Goal: Obtain resource: Obtain resource

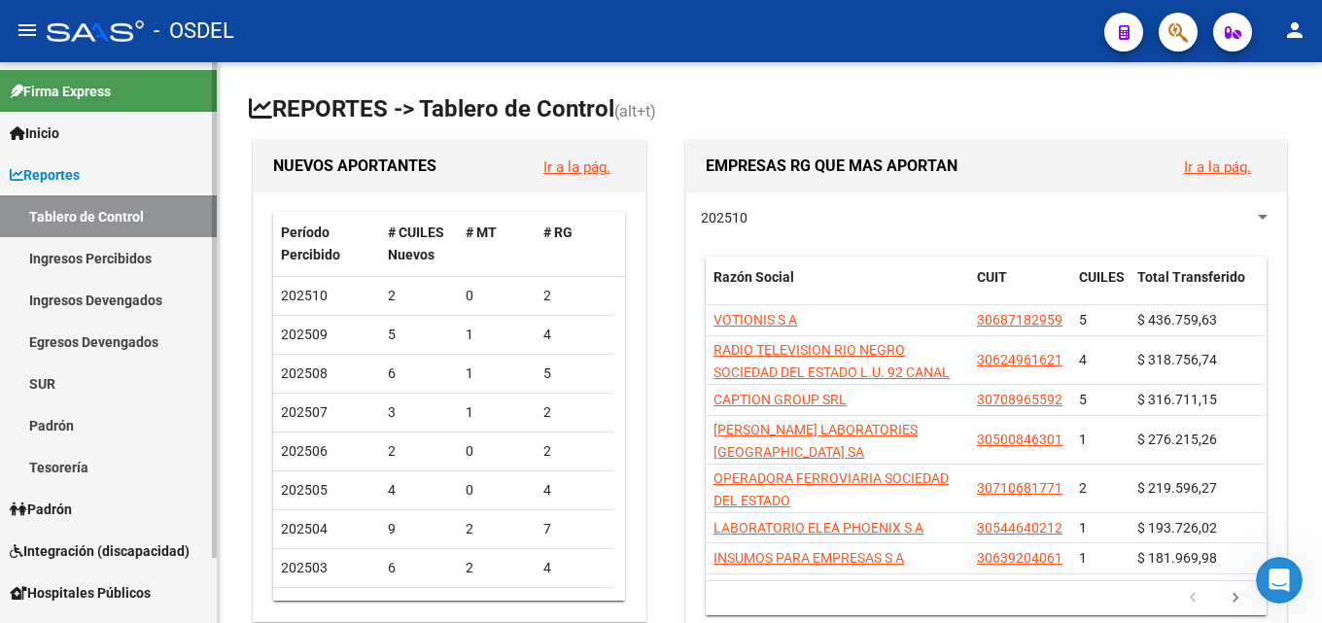
click at [107, 592] on span "Hospitales Públicos" at bounding box center [80, 592] width 141 height 21
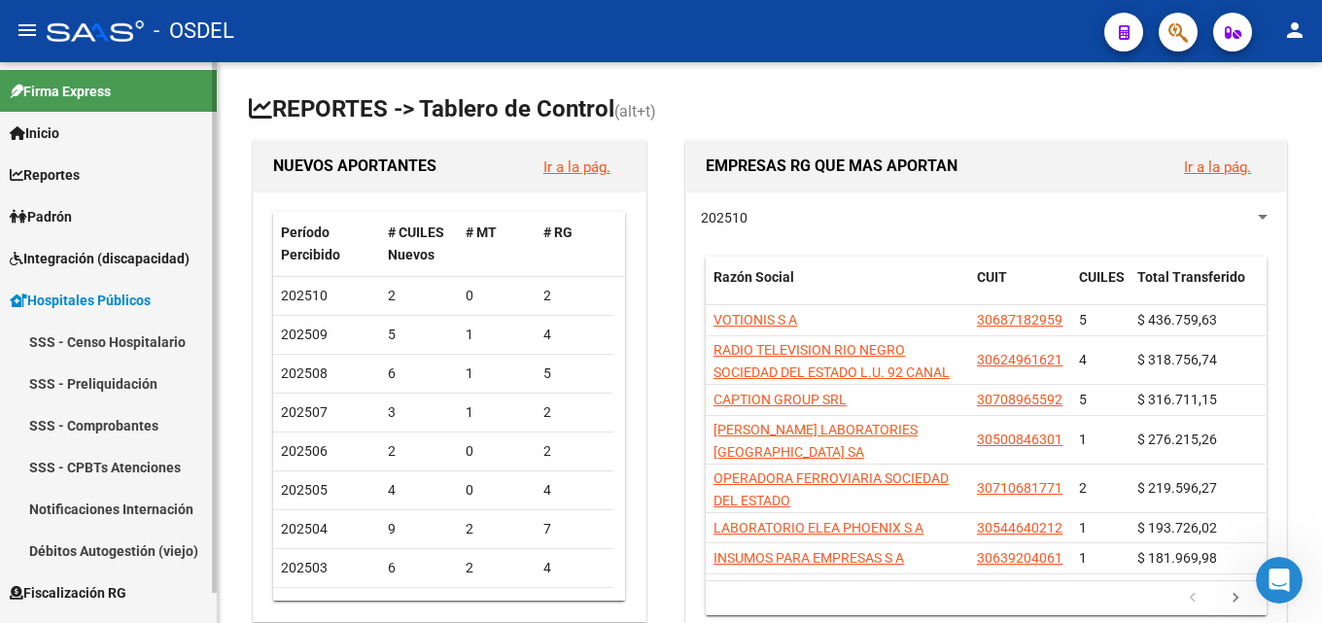
click at [42, 590] on span "Fiscalización RG" at bounding box center [68, 592] width 117 height 21
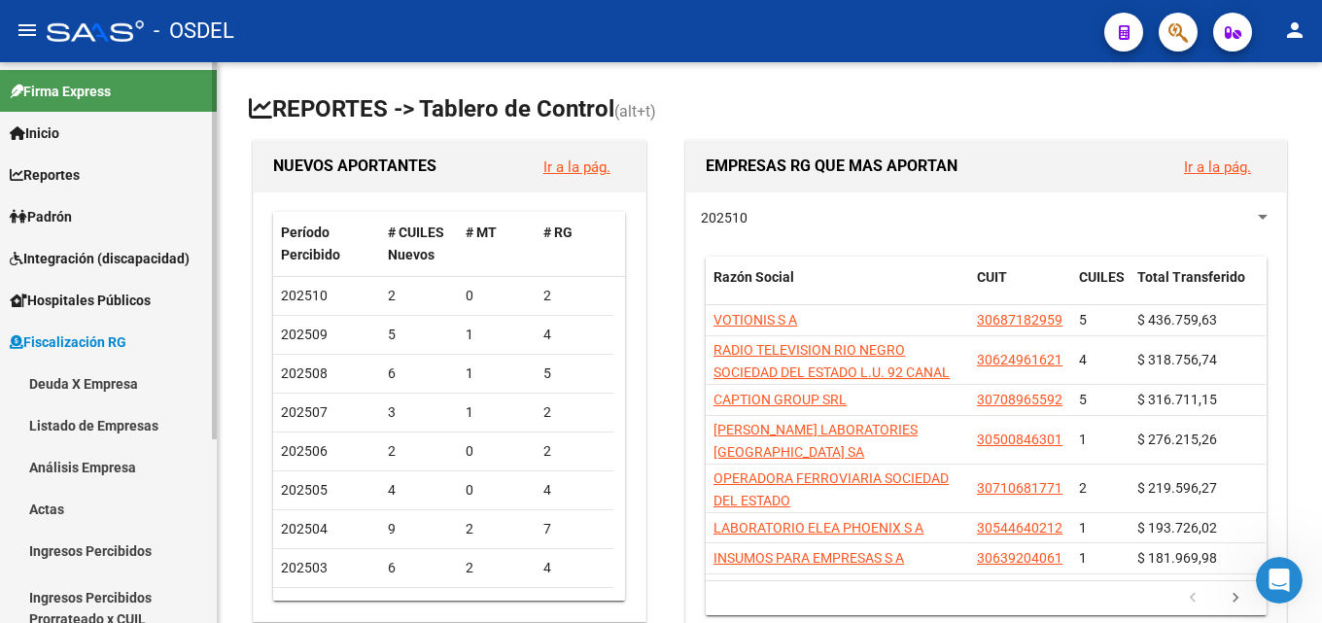
click at [81, 383] on link "Deuda X Empresa" at bounding box center [108, 384] width 217 height 42
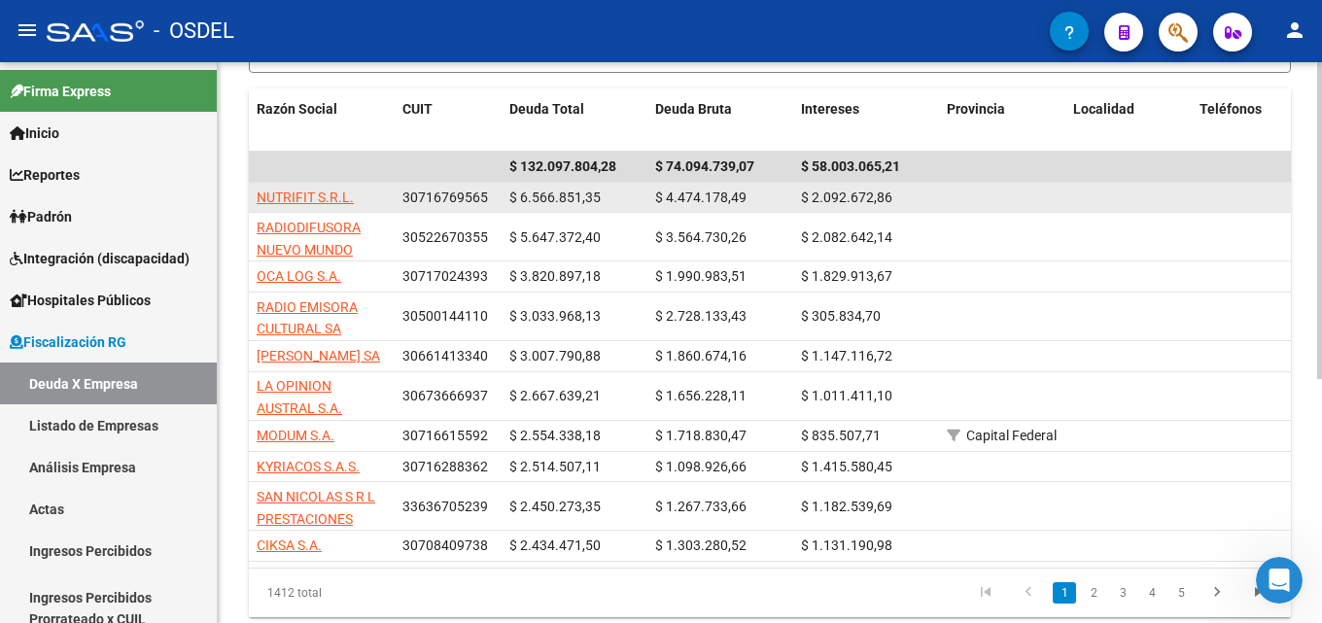
scroll to position [389, 0]
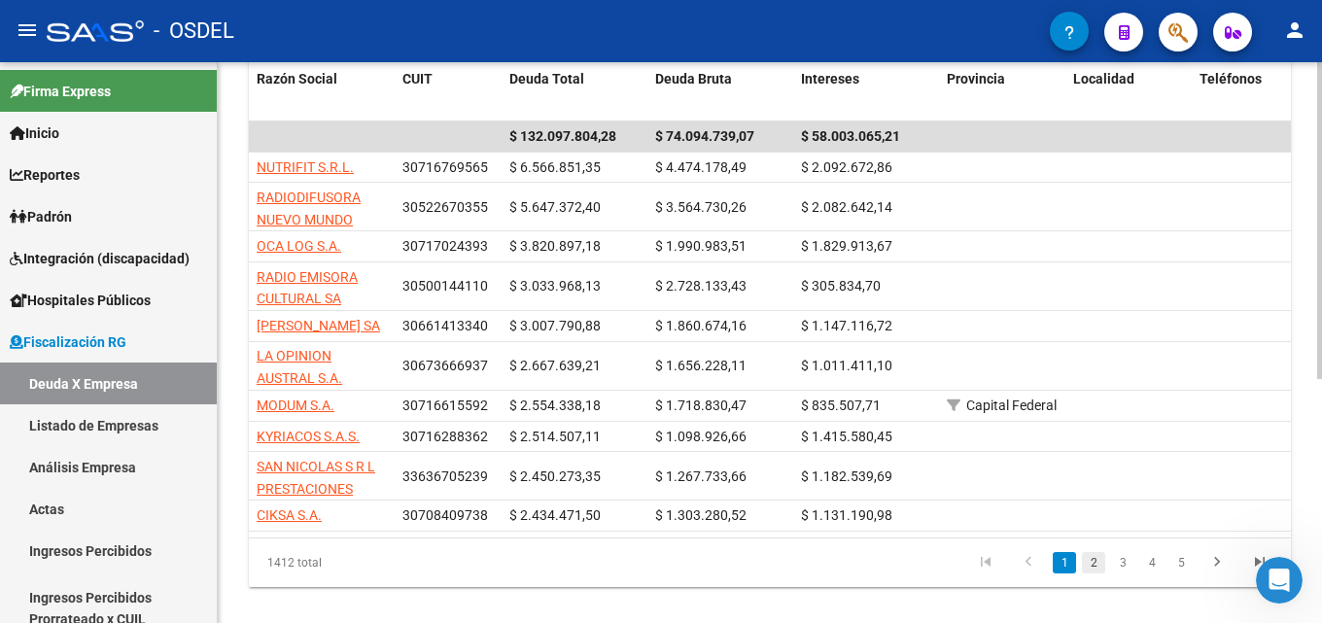
click at [1095, 574] on link "2" at bounding box center [1093, 562] width 23 height 21
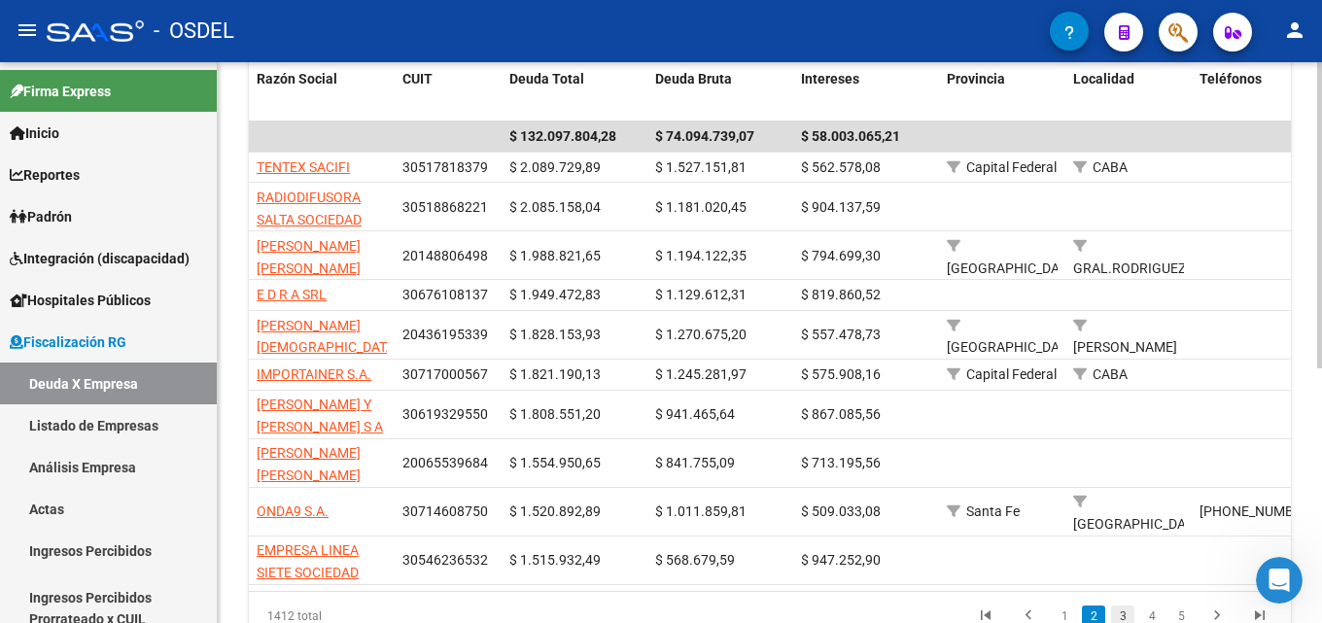
click at [1124, 608] on link "3" at bounding box center [1122, 616] width 23 height 21
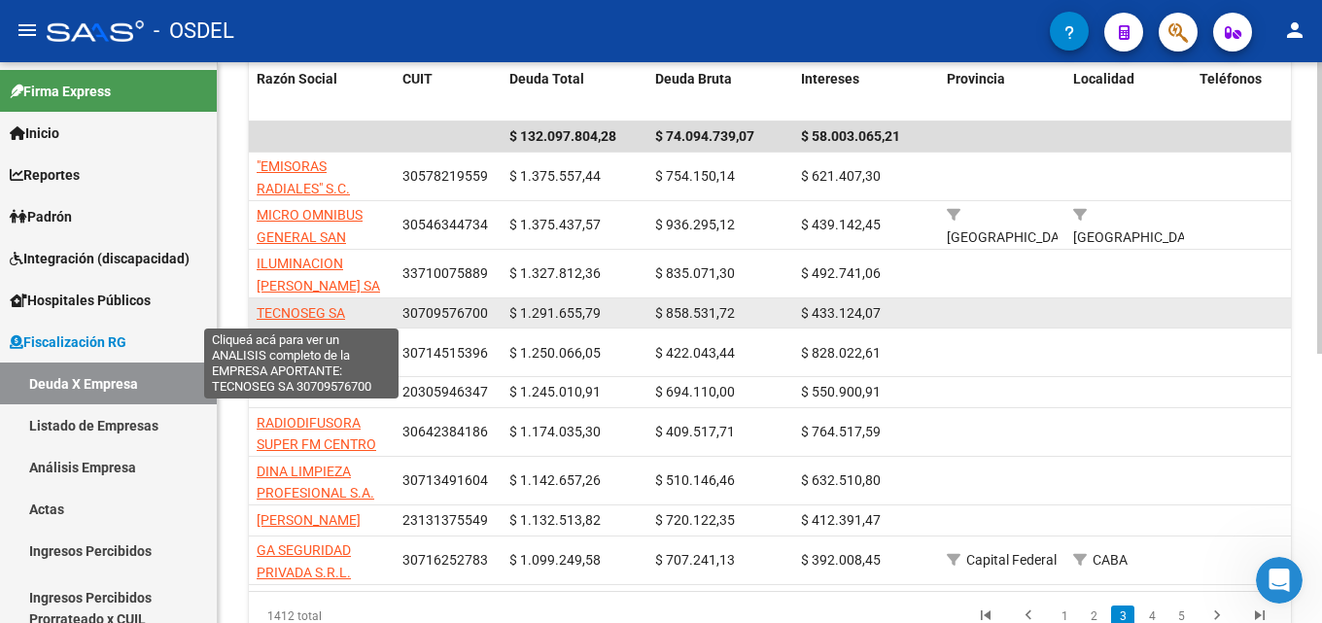
click at [339, 316] on span "TECNOSEG SA" at bounding box center [301, 313] width 88 height 16
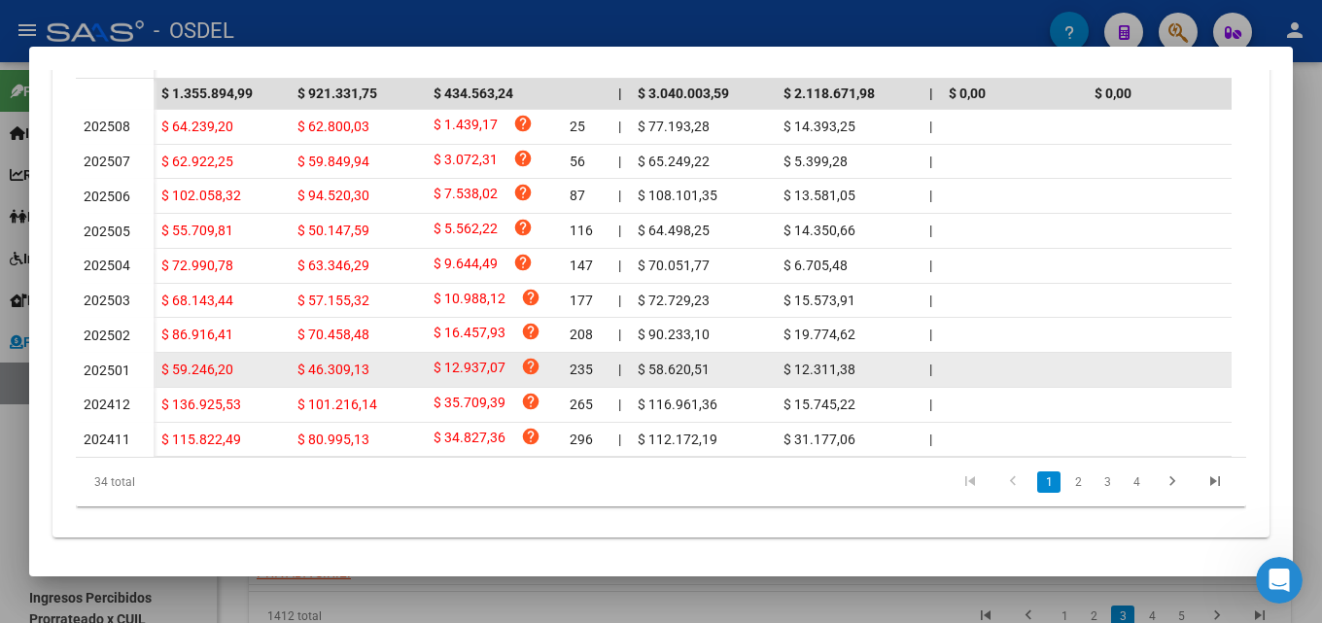
scroll to position [661, 0]
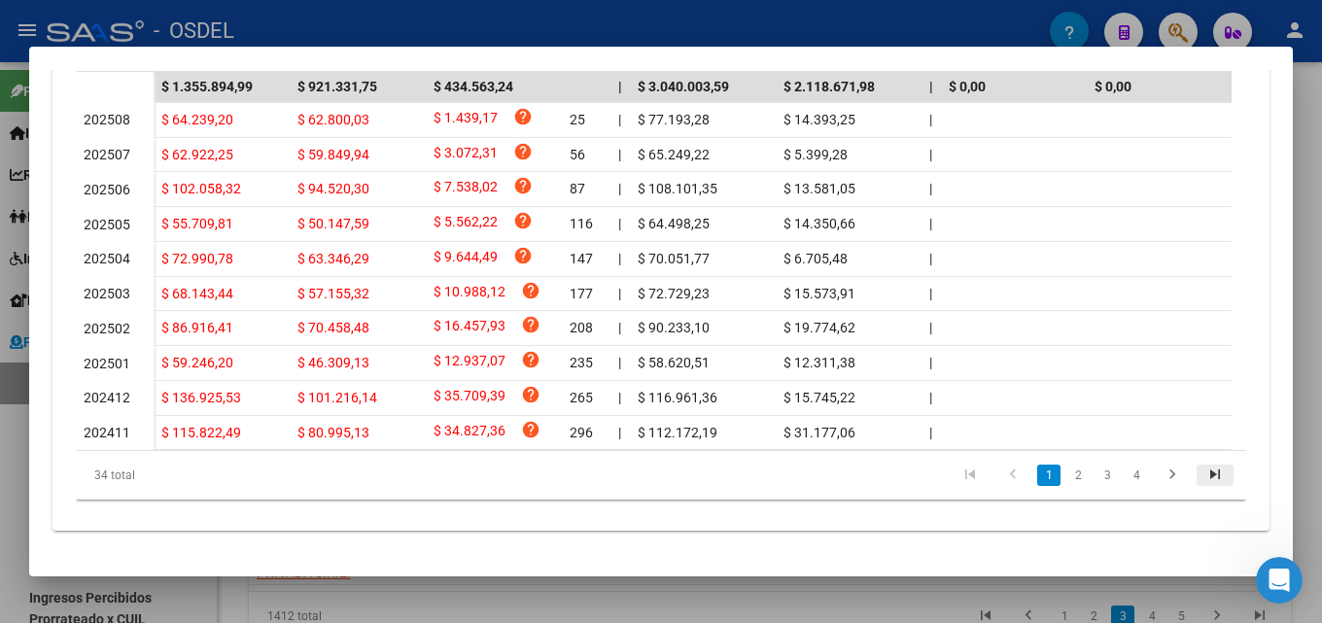
click at [1203, 472] on icon "go to last page" at bounding box center [1215, 477] width 25 height 23
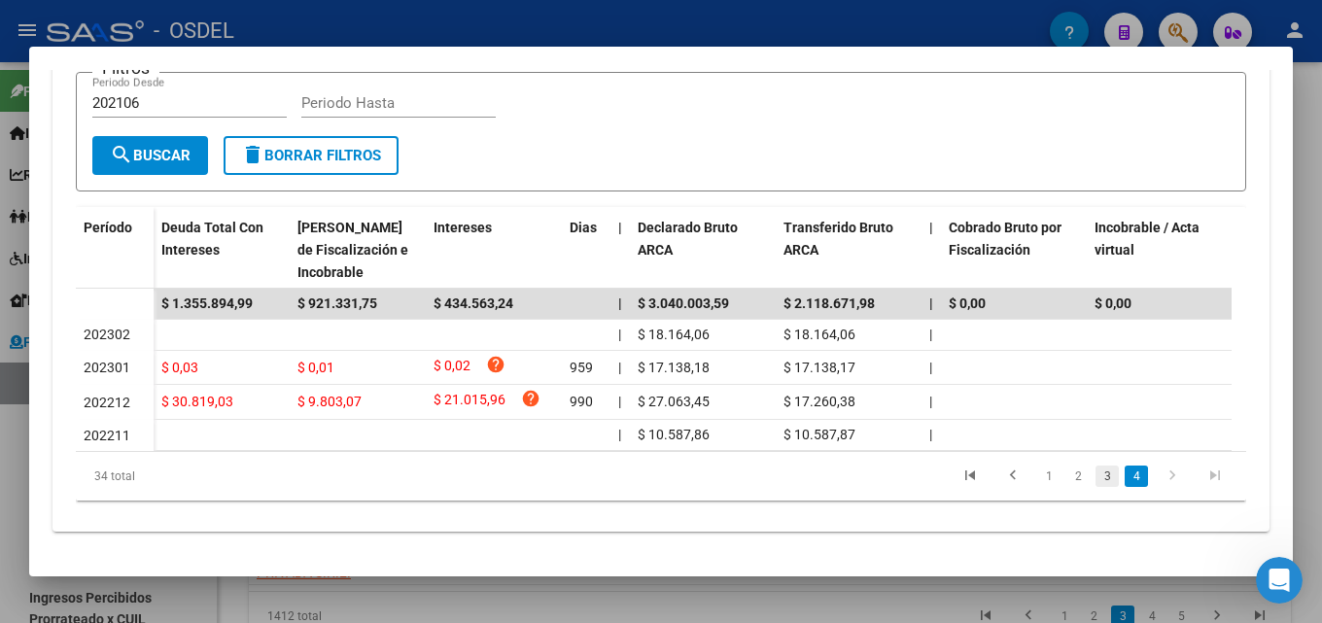
scroll to position [437, 0]
click at [1096, 475] on link "3" at bounding box center [1107, 476] width 23 height 21
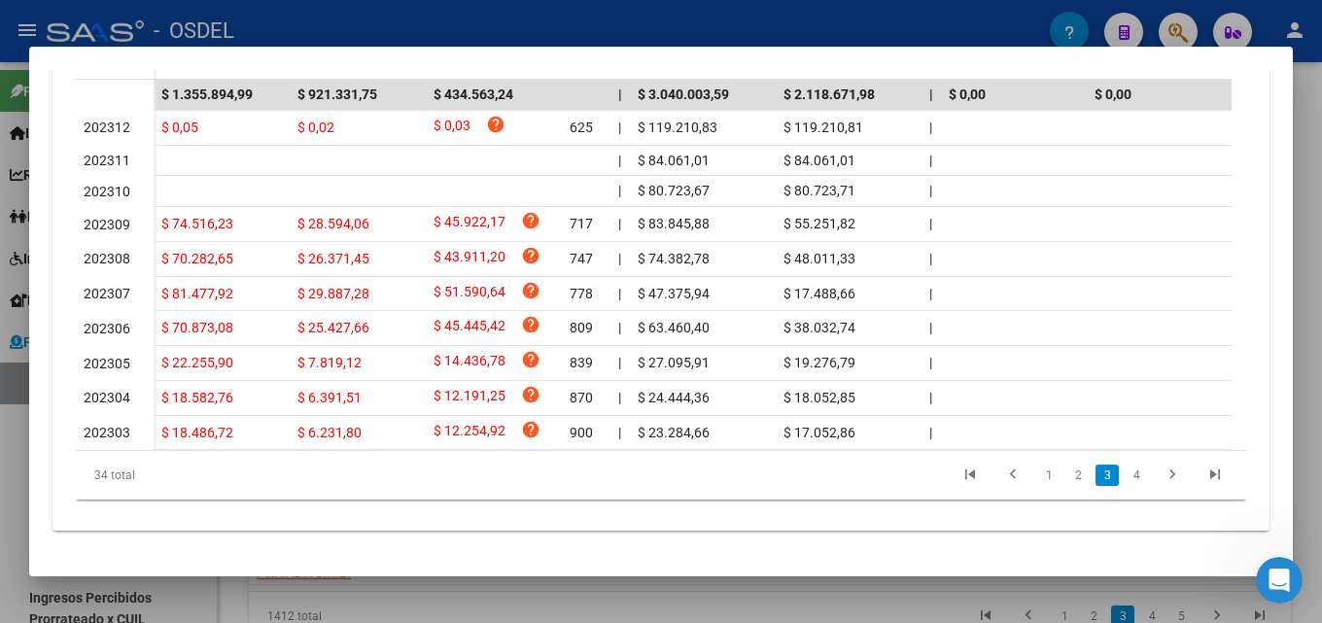
scroll to position [651, 0]
click at [1203, 477] on icon "go to last page" at bounding box center [1215, 477] width 25 height 23
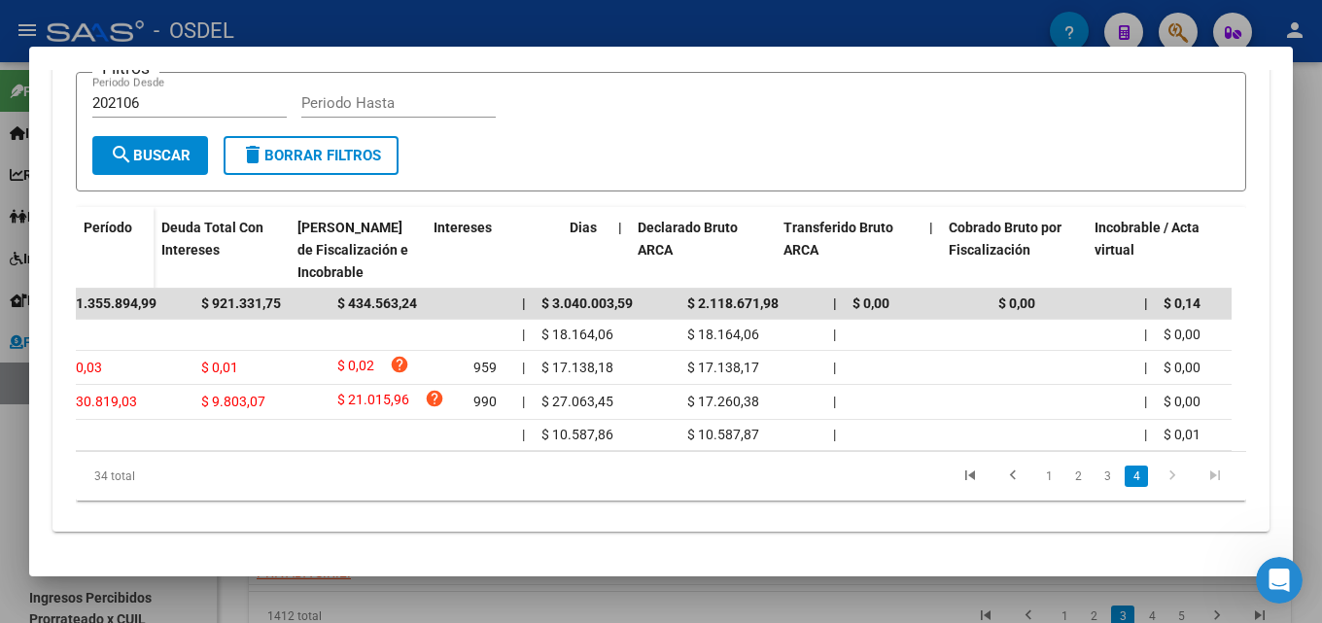
scroll to position [0, 0]
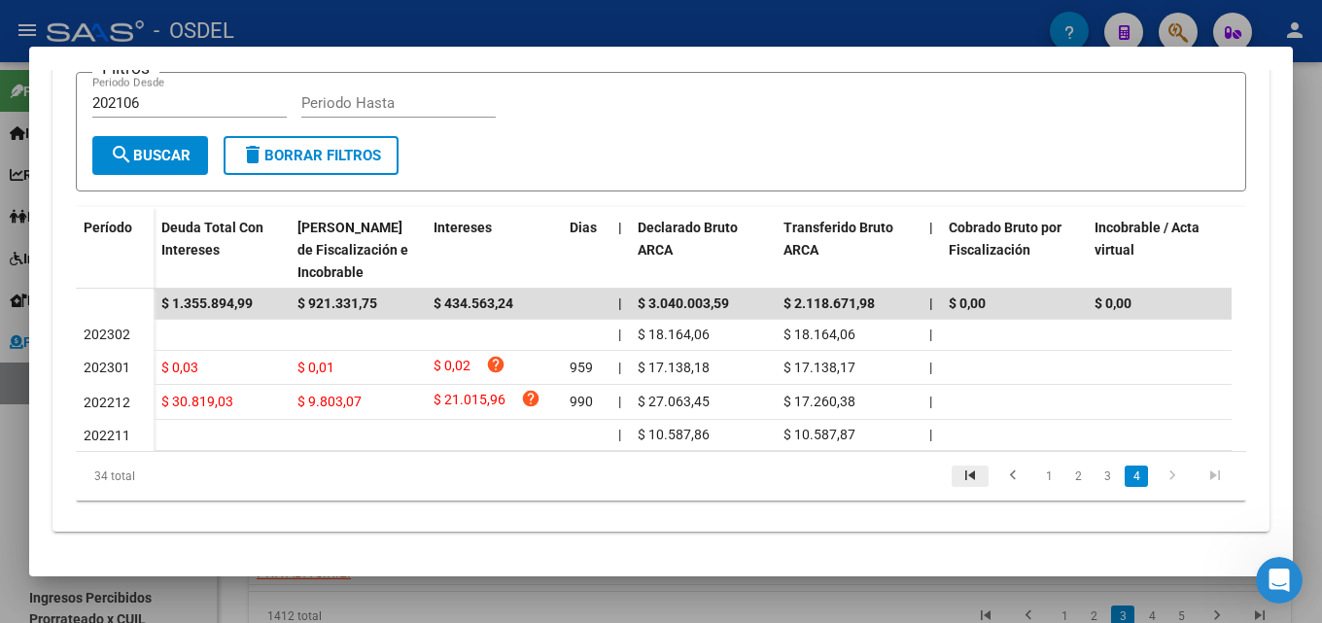
click at [958, 478] on icon "go to first page" at bounding box center [970, 478] width 25 height 23
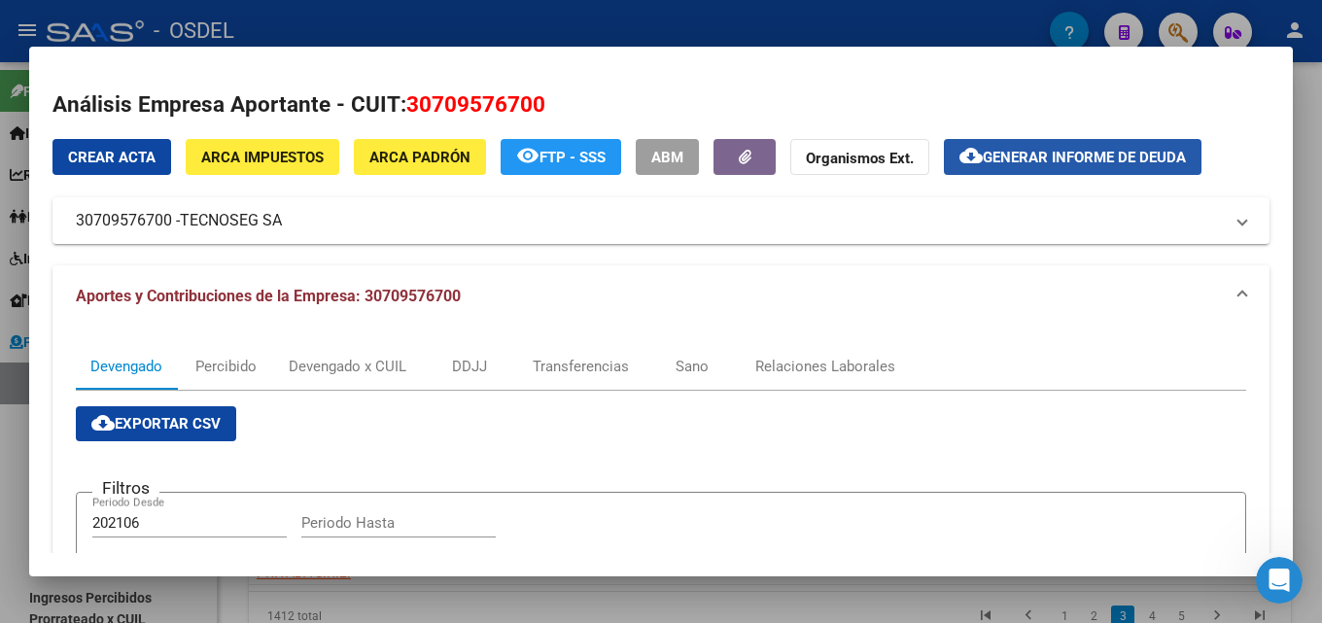
click at [1055, 159] on span "Generar informe de deuda" at bounding box center [1084, 158] width 203 height 18
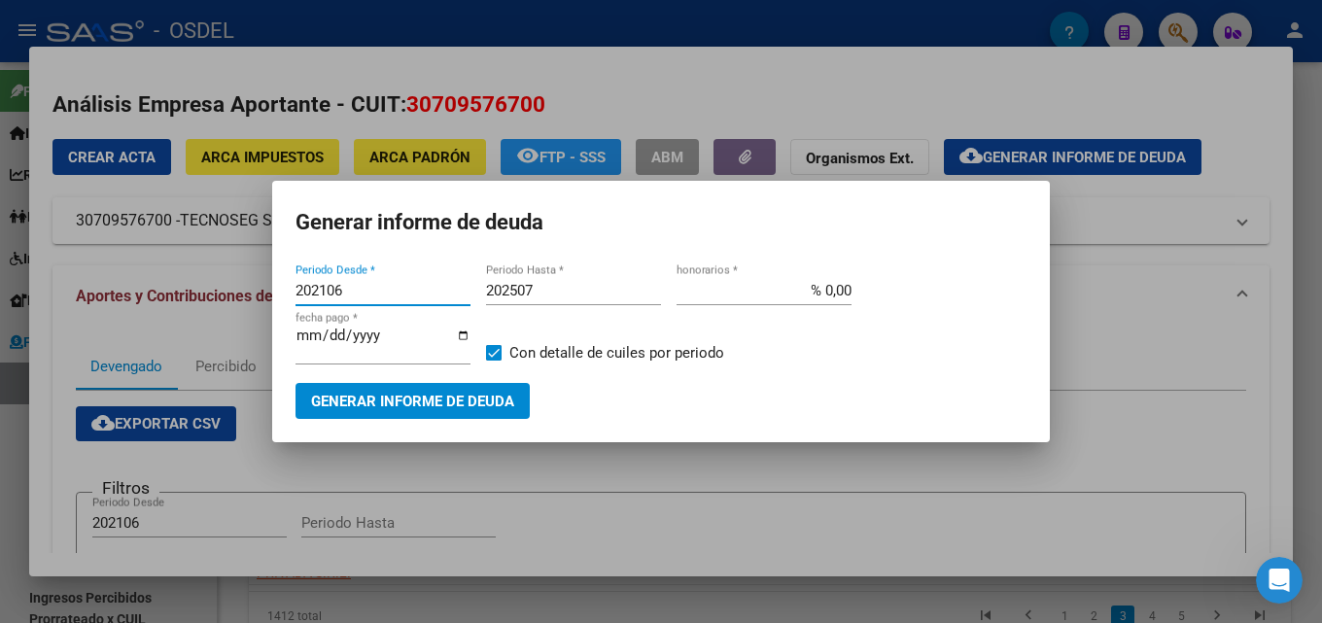
click at [362, 289] on input "202106" at bounding box center [383, 291] width 175 height 18
click at [326, 289] on input "202106" at bounding box center [383, 291] width 175 height 18
type input "202212"
click at [593, 291] on input "202507" at bounding box center [573, 291] width 175 height 18
type input "202508"
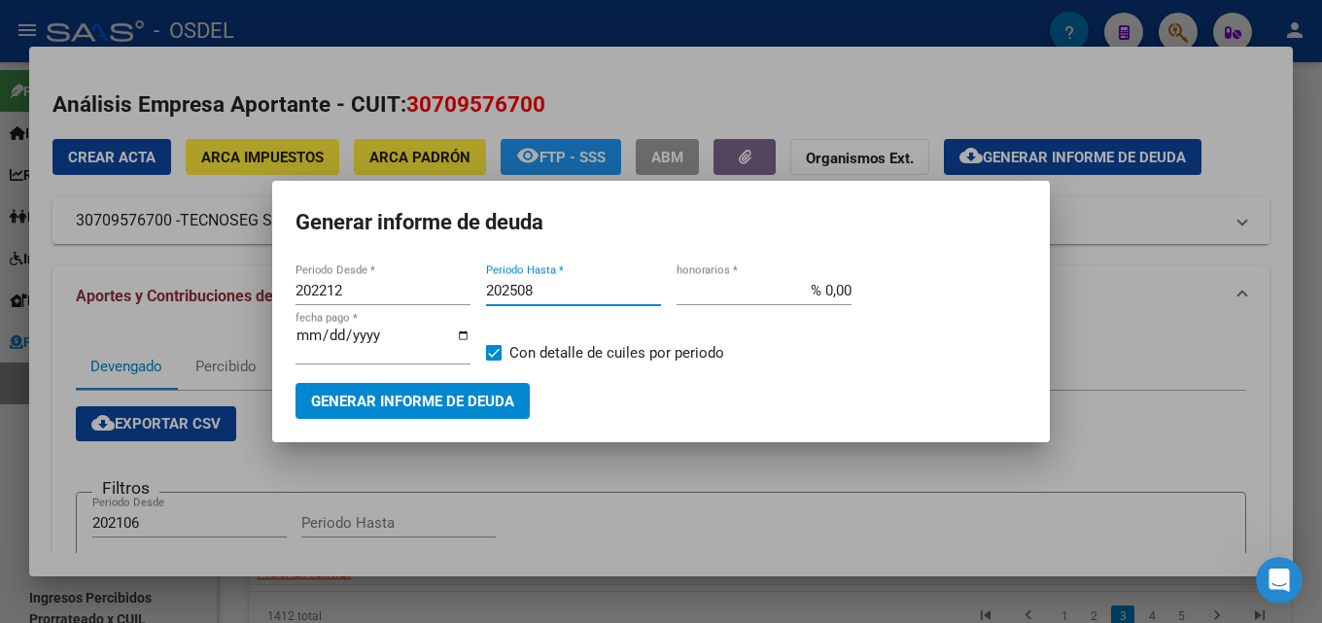
click at [832, 289] on input "% 0,00" at bounding box center [764, 291] width 175 height 18
type input "% 2,00"
click at [469, 404] on span "Generar informe de deuda" at bounding box center [412, 402] width 203 height 18
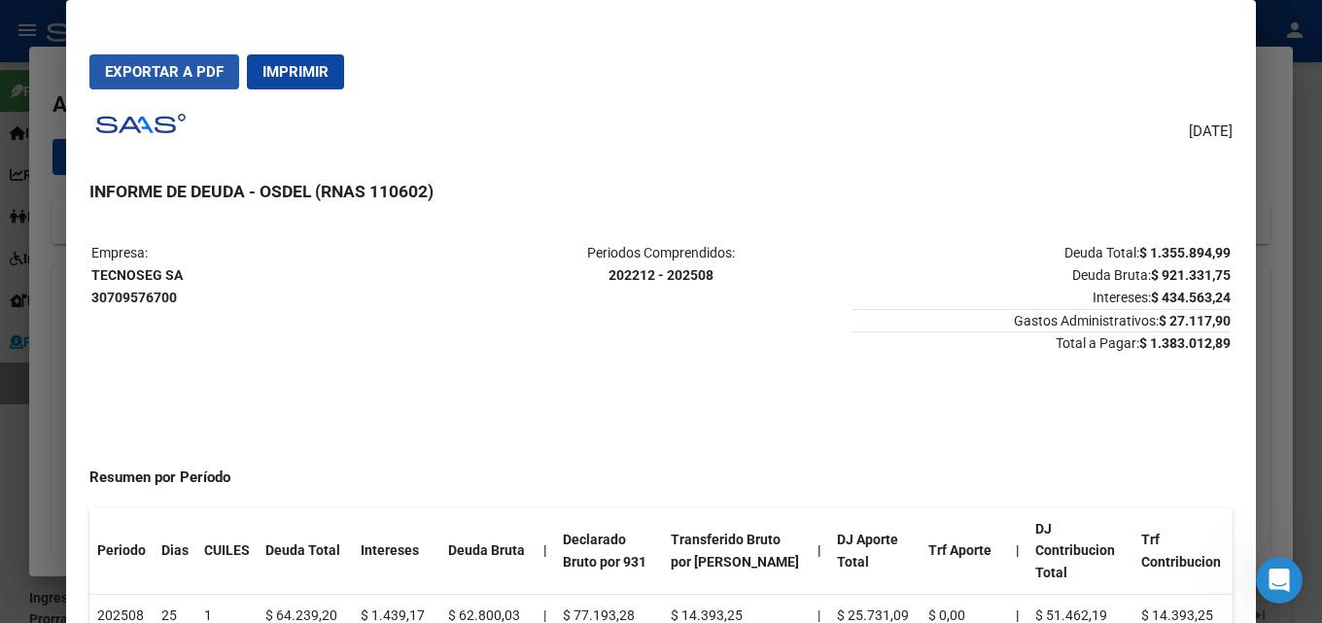
click at [222, 73] on span "Exportar a PDF" at bounding box center [164, 72] width 119 height 18
